Goal: Task Accomplishment & Management: Complete application form

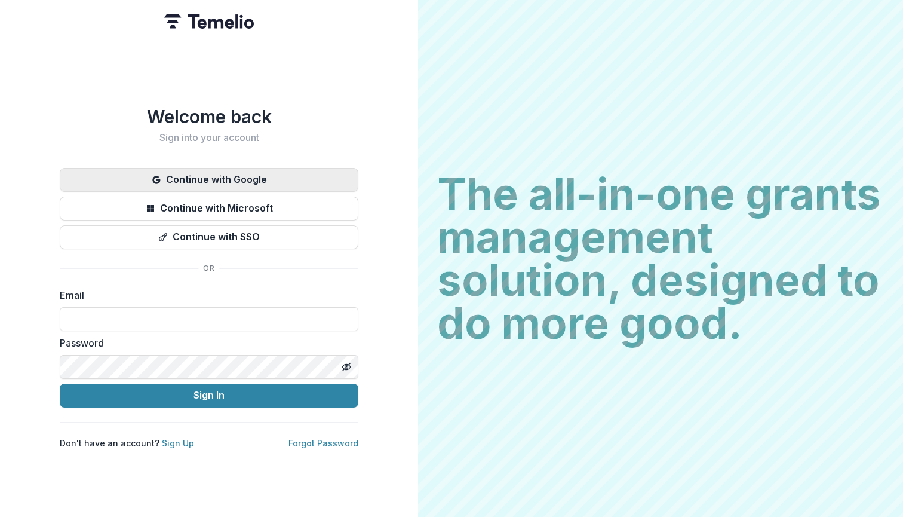
click at [299, 173] on button "Continue with Google" at bounding box center [209, 180] width 299 height 24
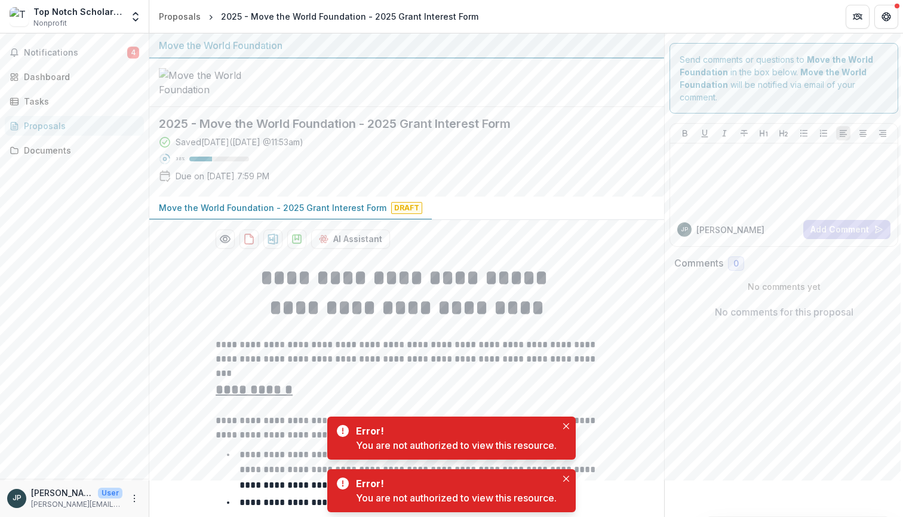
scroll to position [1800, 0]
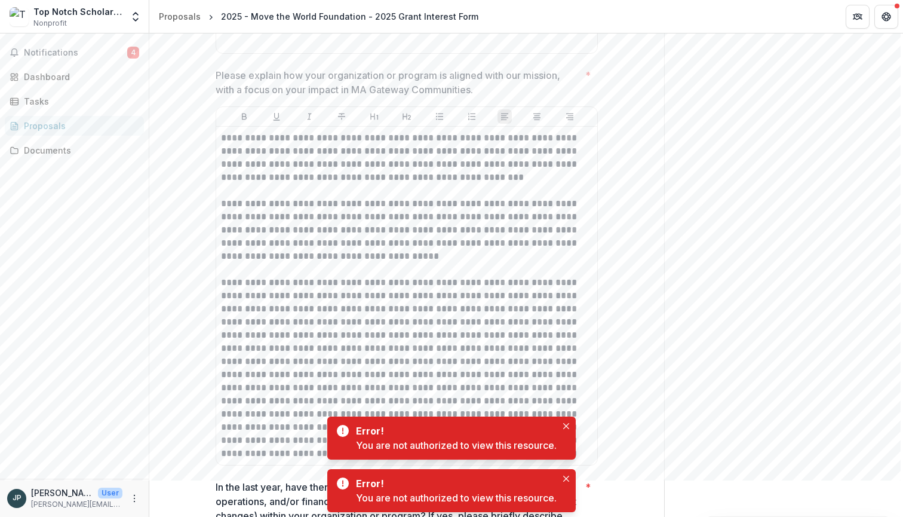
click at [284, 295] on p at bounding box center [407, 368] width 372 height 184
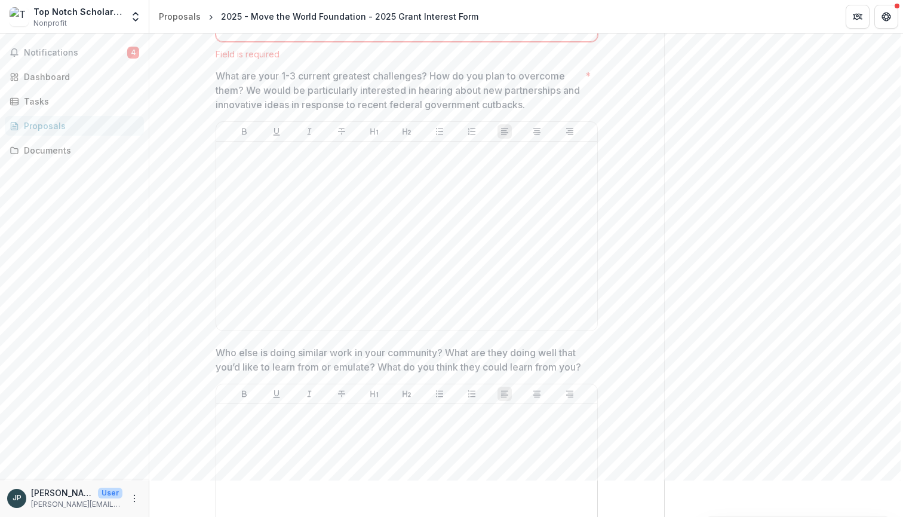
scroll to position [2776, 0]
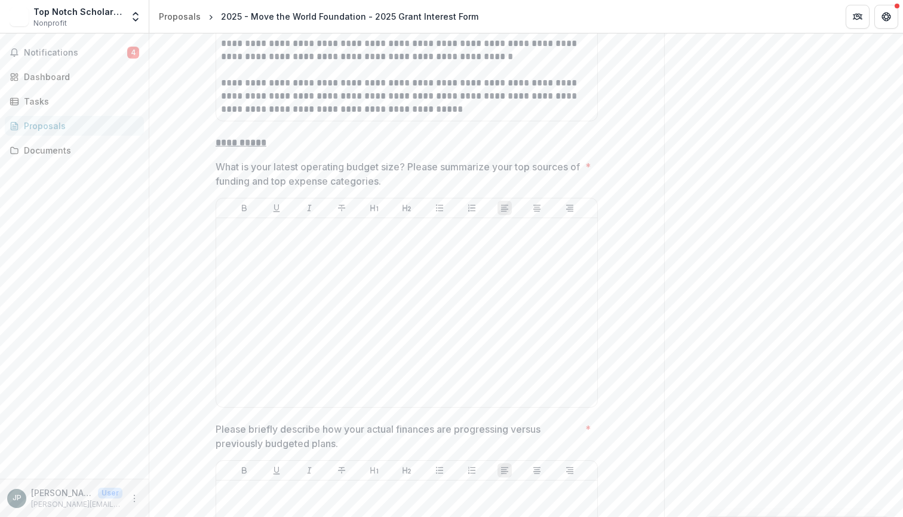
scroll to position [4687, 0]
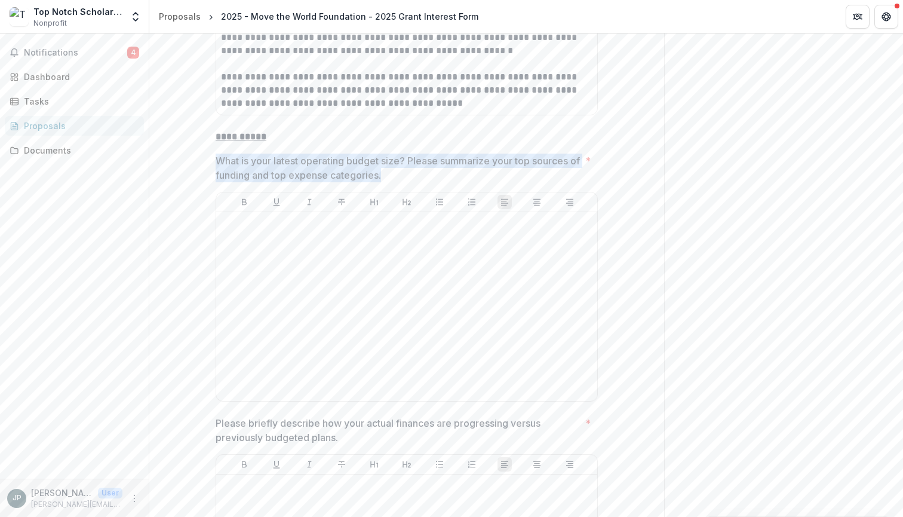
drag, startPoint x: 210, startPoint y: 138, endPoint x: 393, endPoint y: 150, distance: 183.2
copy p "What is your latest operating budget size? Please summarize your top sources of…"
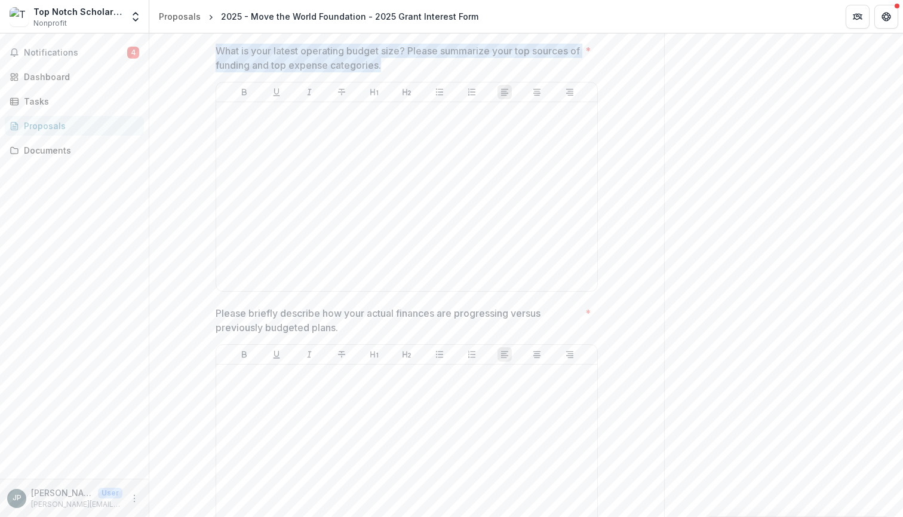
scroll to position [4801, 0]
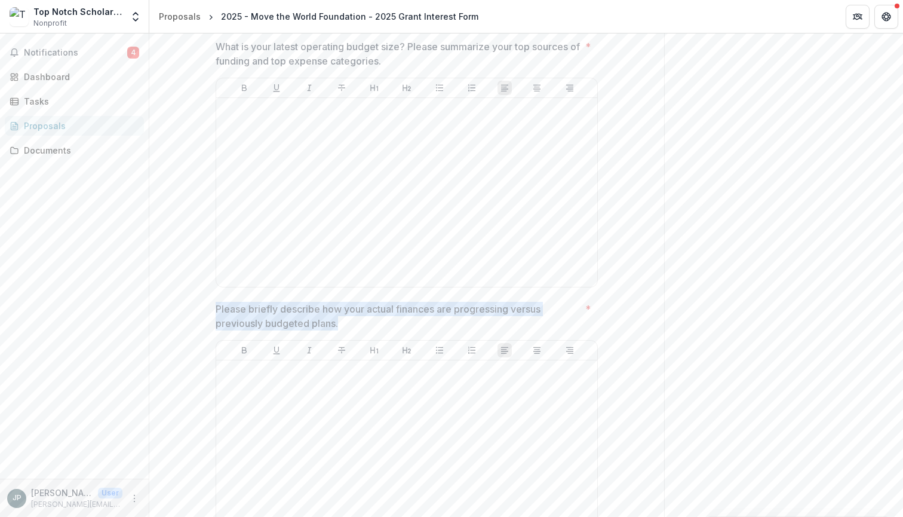
drag, startPoint x: 345, startPoint y: 299, endPoint x: 207, endPoint y: 287, distance: 139.1
copy p "Please briefly describe how your actual finances are progressing versus previou…"
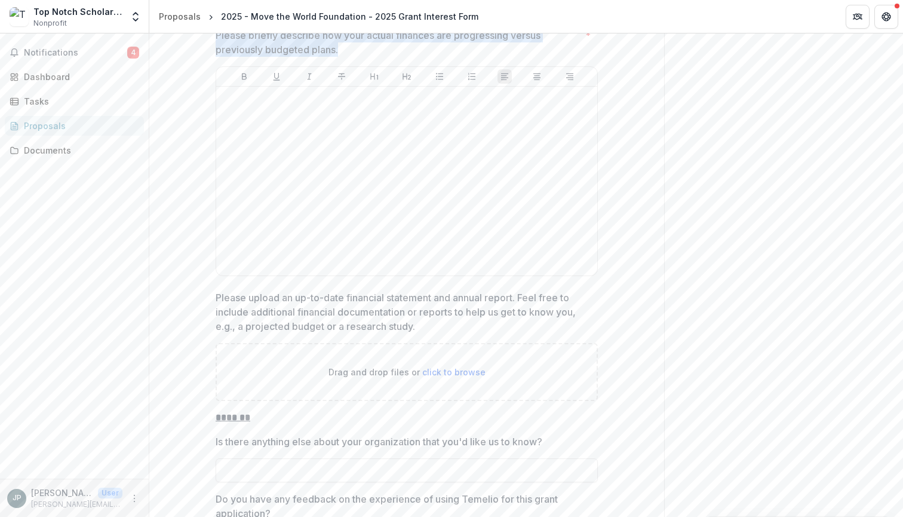
scroll to position [5076, 0]
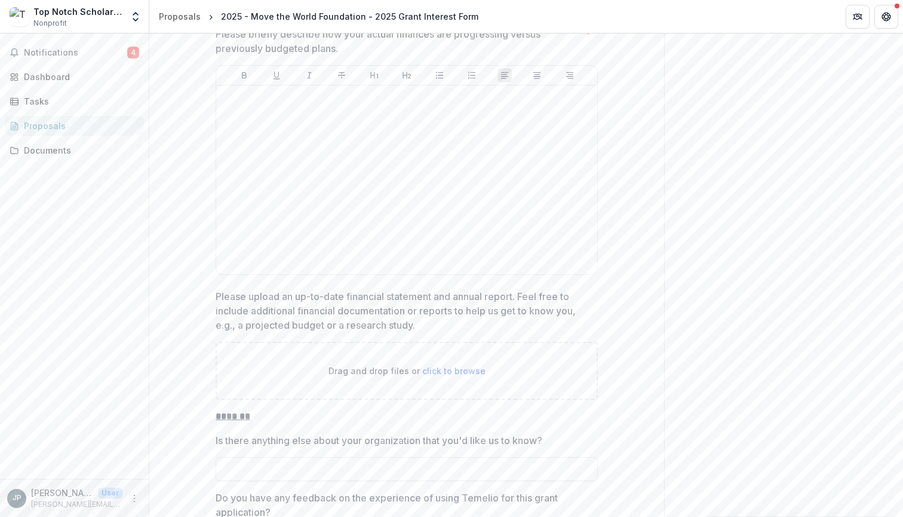
click at [217, 289] on p "Please upload an up-to-date financial statement and annual report. Feel free to…" at bounding box center [403, 310] width 375 height 43
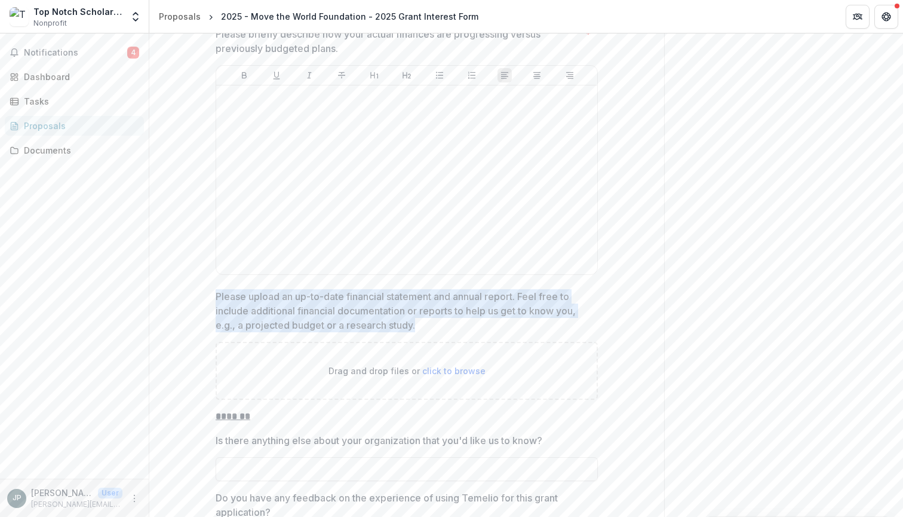
drag, startPoint x: 213, startPoint y: 269, endPoint x: 430, endPoint y: 293, distance: 218.9
copy p "Please upload an up-to-date financial statement and annual report. Feel free to…"
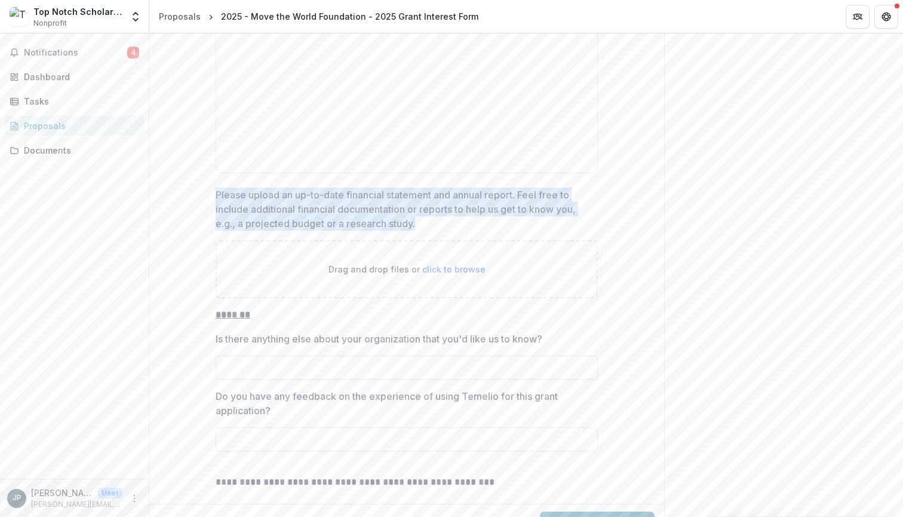
scroll to position [5176, 0]
